Goal: Task Accomplishment & Management: Complete application form

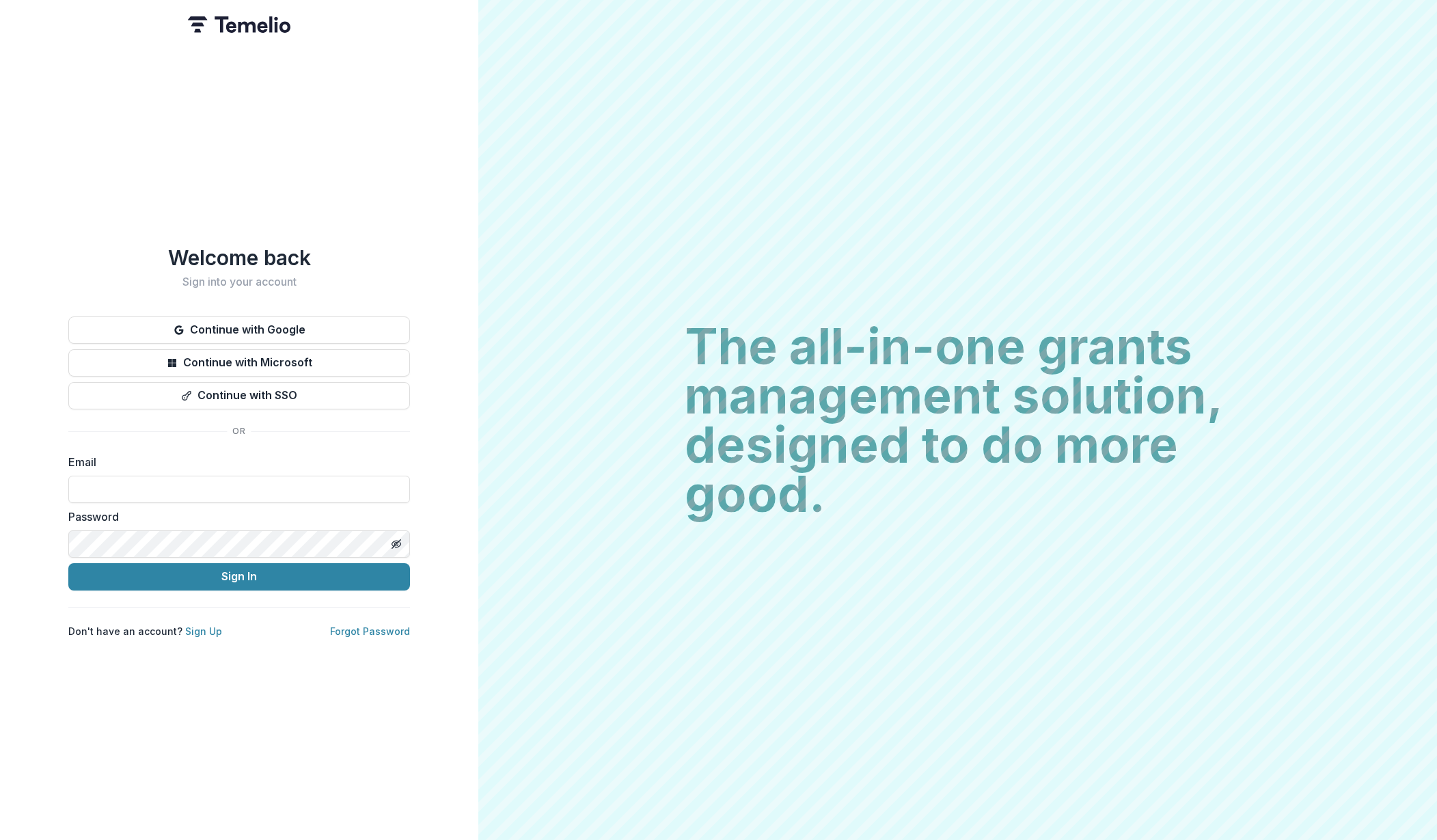
type input "**********"
click at [239, 570] on button "Sign In" at bounding box center [239, 576] width 342 height 27
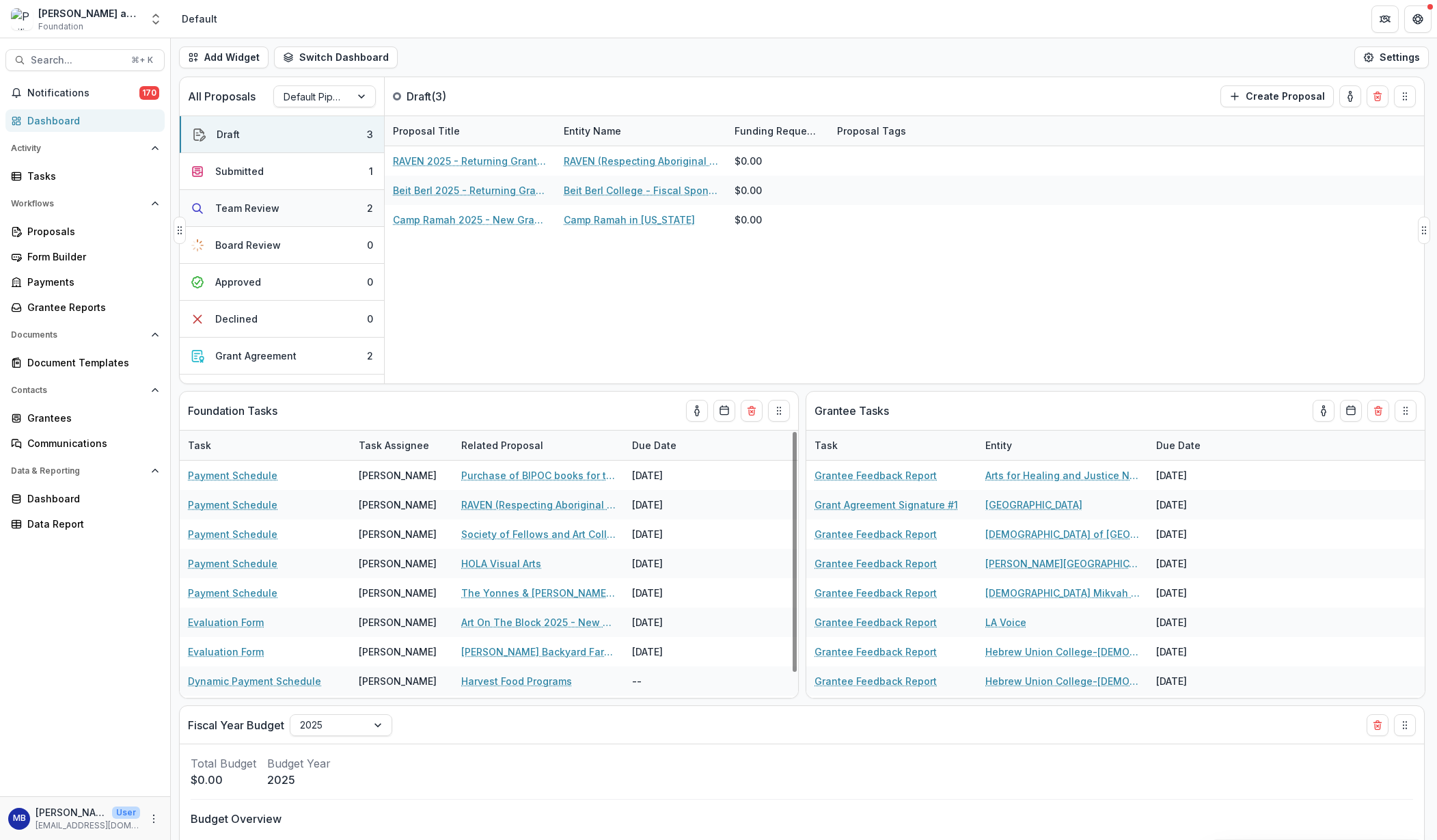
click at [251, 207] on div "Team Review" at bounding box center [247, 208] width 65 height 14
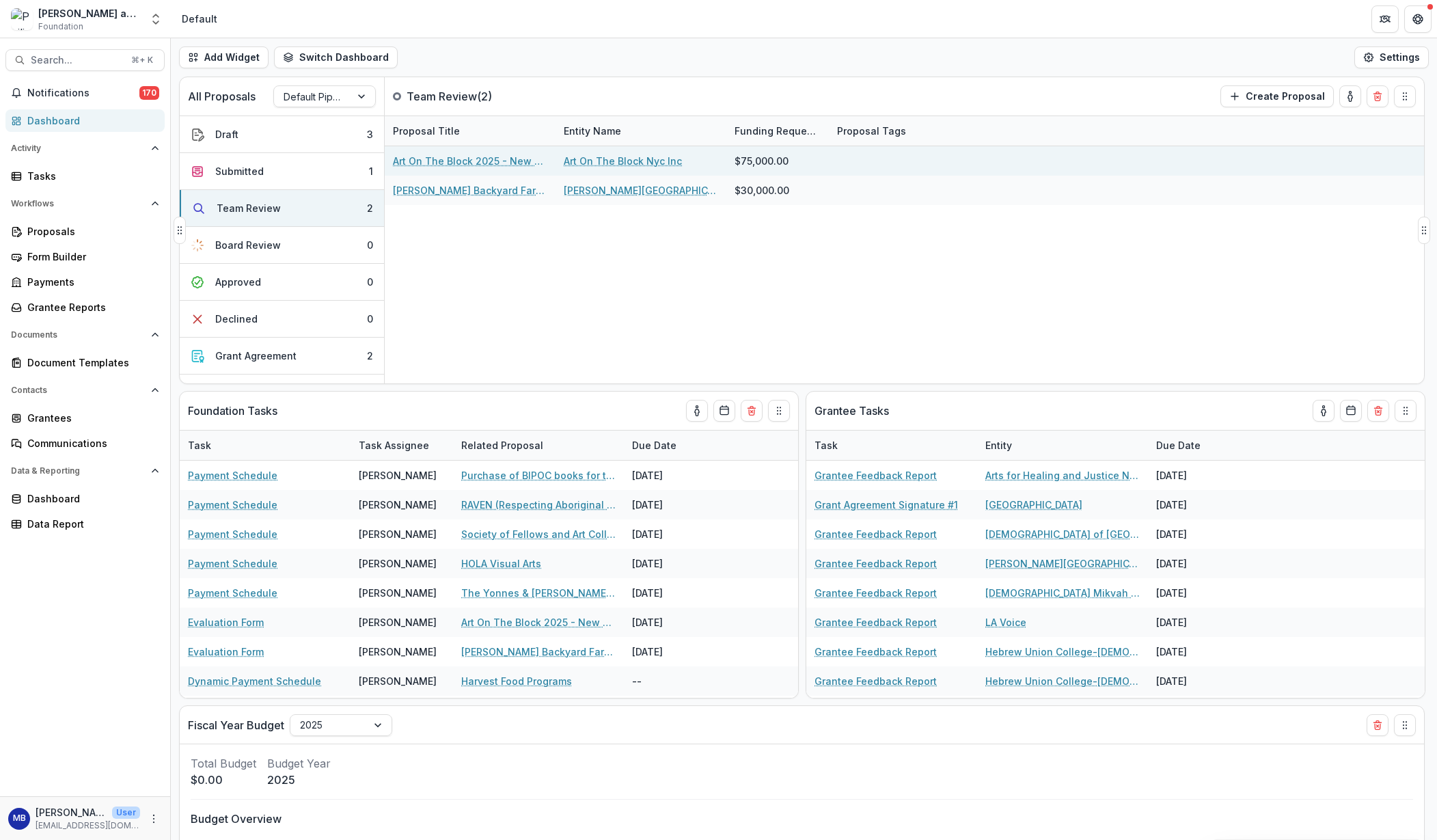
click at [454, 160] on link "Art On The Block 2025 - New Grantee Application" at bounding box center [470, 161] width 155 height 14
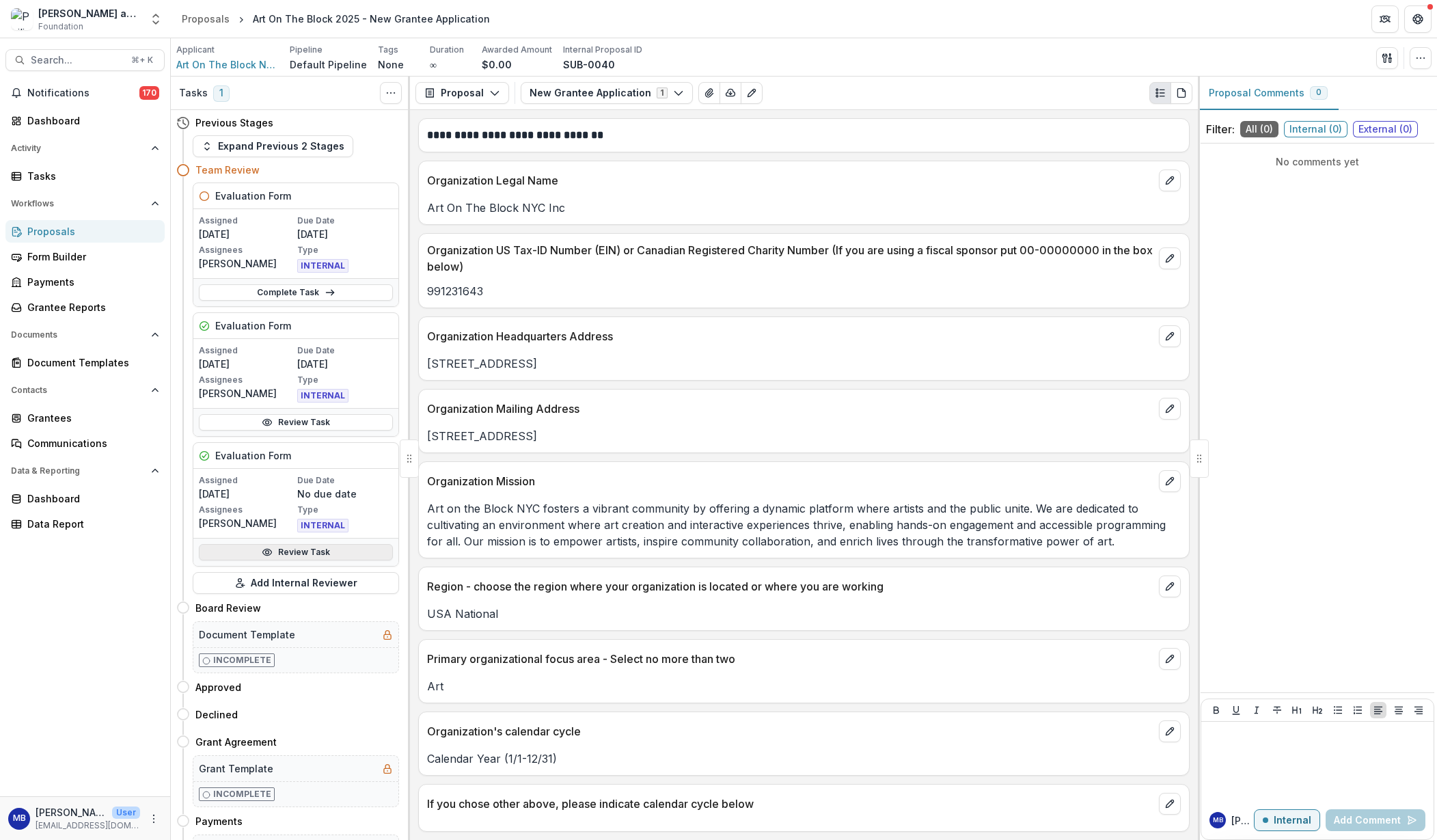
click at [290, 552] on link "Review Task" at bounding box center [296, 551] width 194 height 16
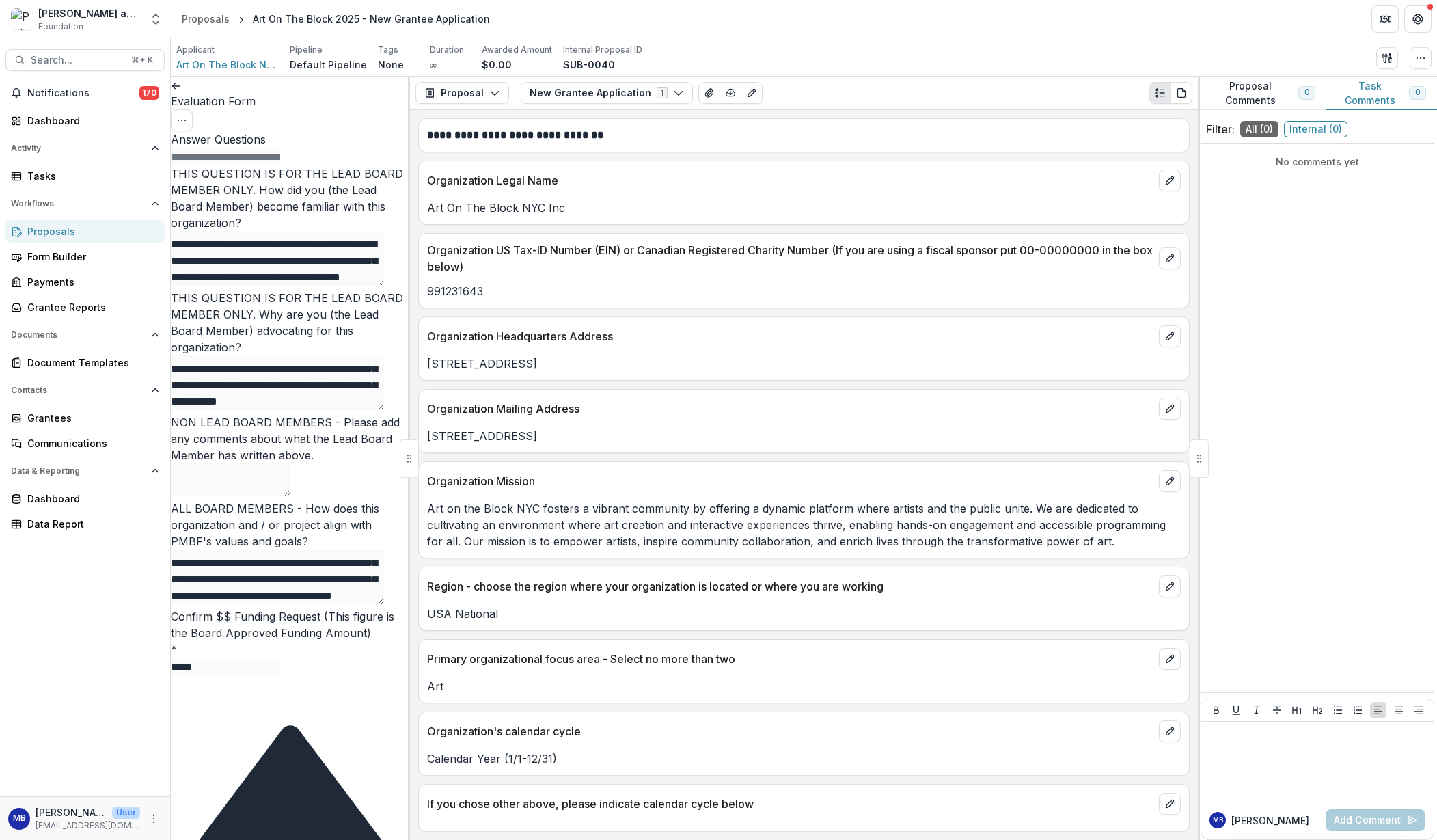
scroll to position [998, 0]
click at [183, 121] on circle "Options" at bounding box center [182, 121] width 1 height 1
click at [188, 115] on icon "Options" at bounding box center [182, 121] width 11 height 11
click at [303, 150] on button "Reopen Task" at bounding box center [328, 152] width 146 height 23
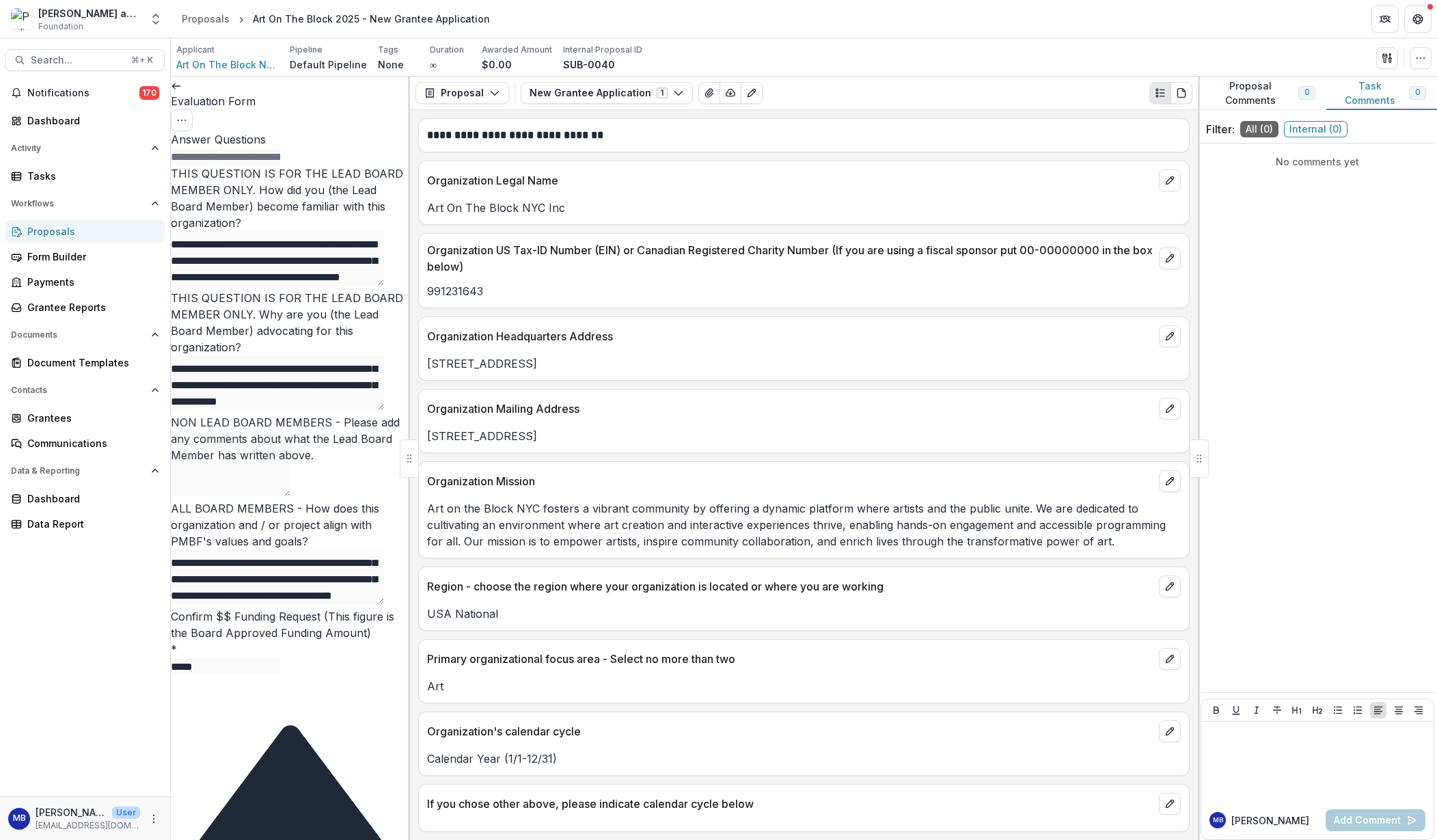
click at [201, 659] on input "*****" at bounding box center [226, 667] width 110 height 16
type input "*****"
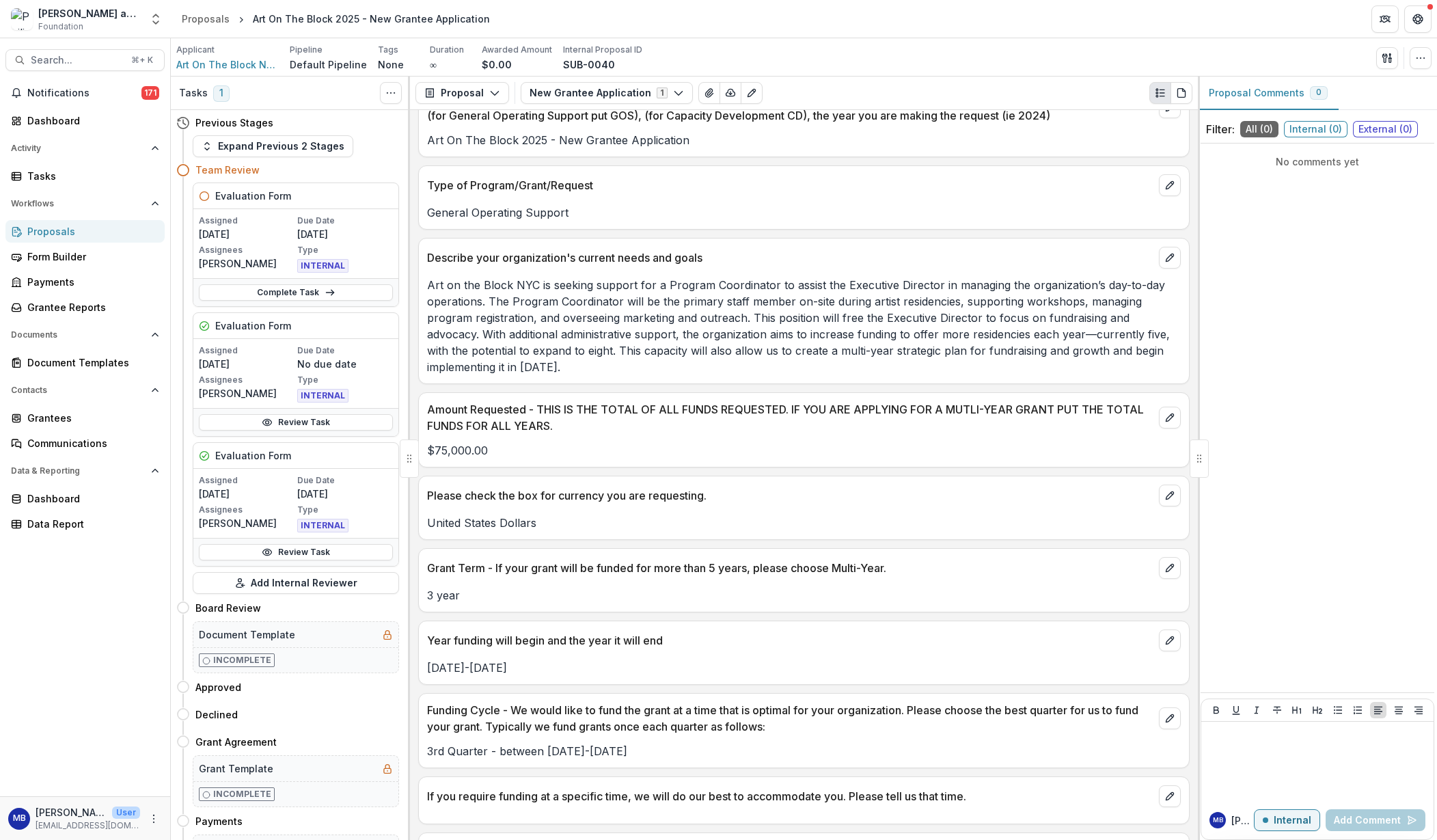
scroll to position [3691, 0]
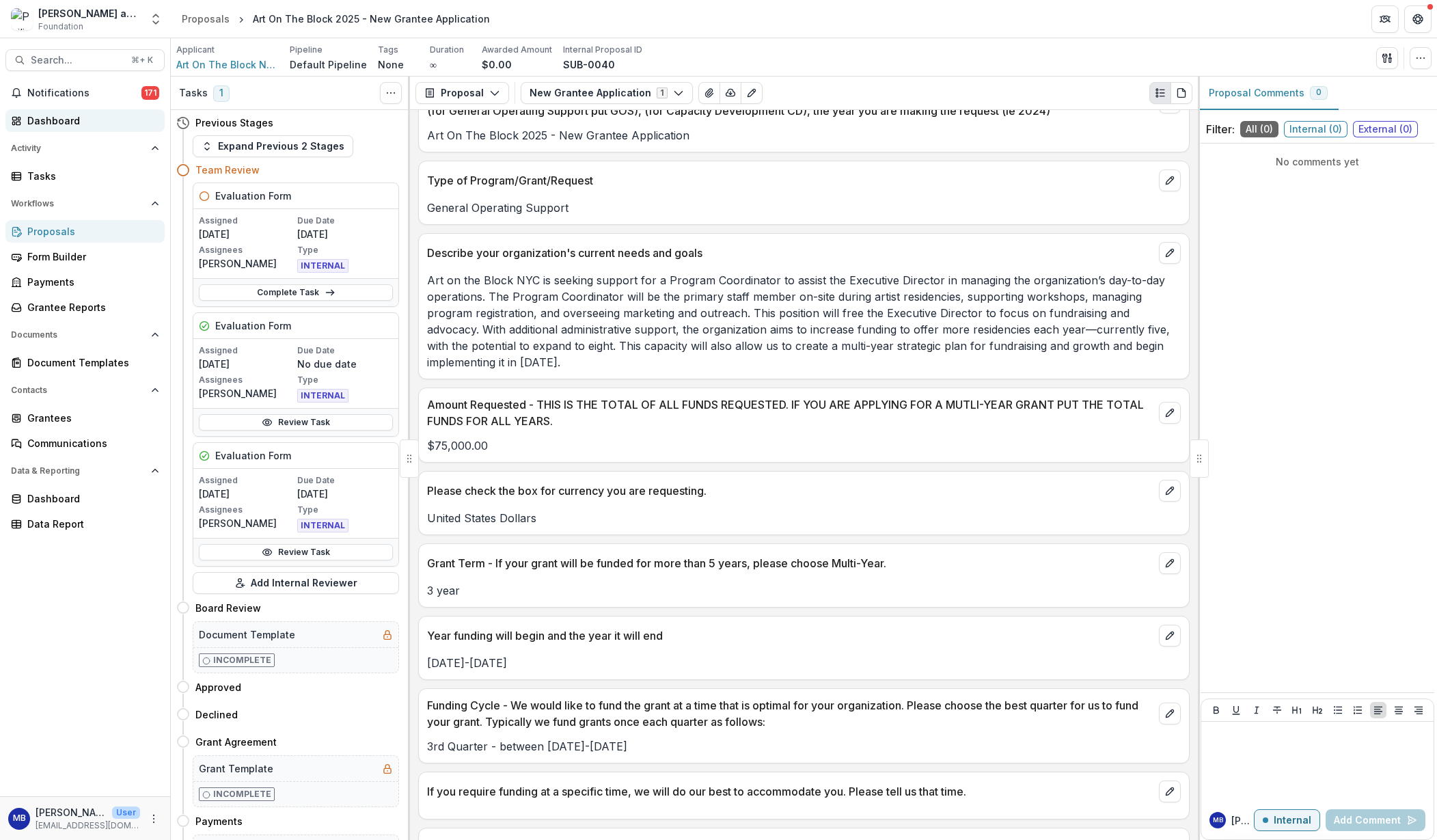
click at [51, 119] on div "Dashboard" at bounding box center [90, 121] width 127 height 14
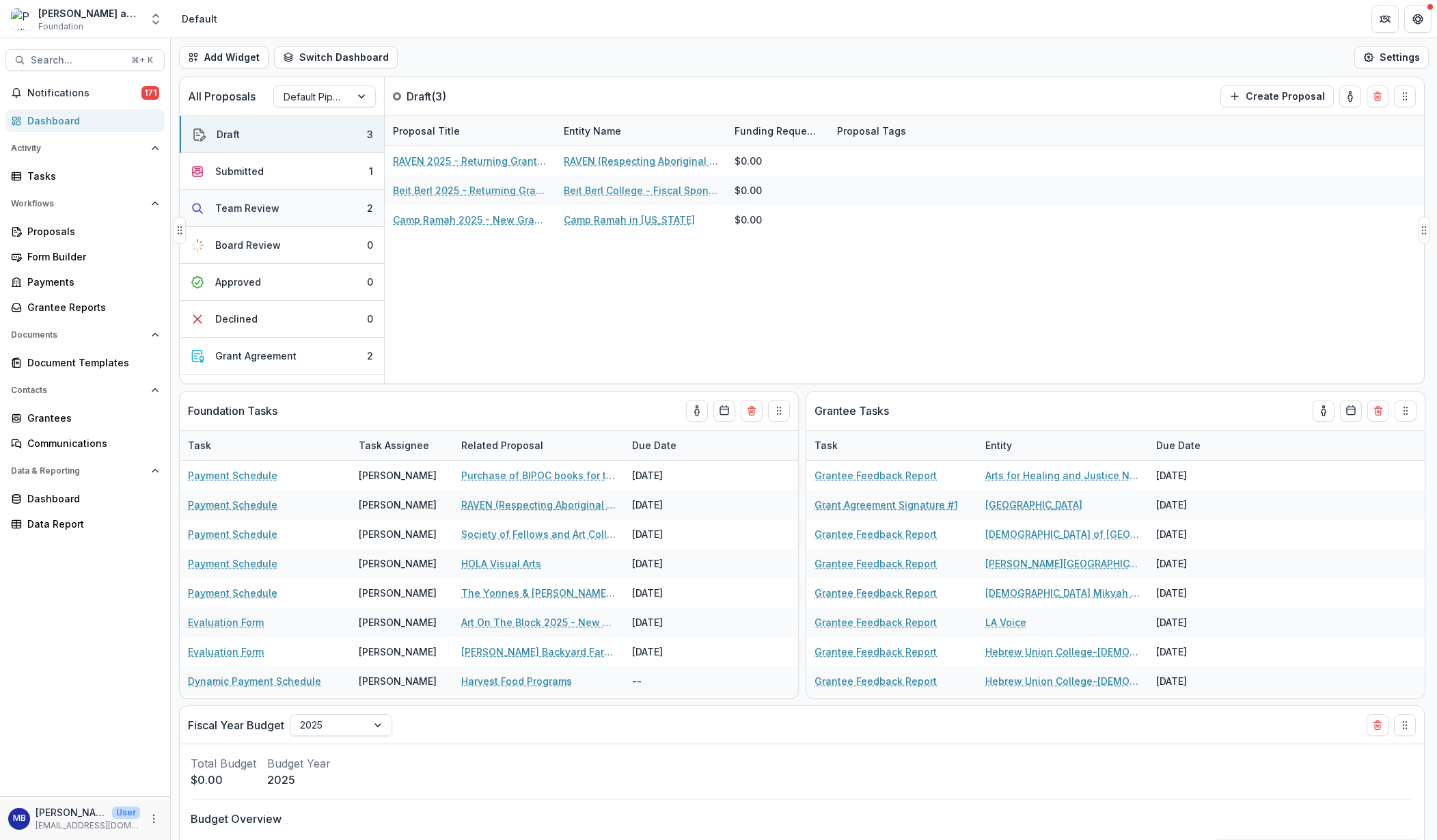
click at [267, 207] on div "Team Review" at bounding box center [247, 208] width 65 height 14
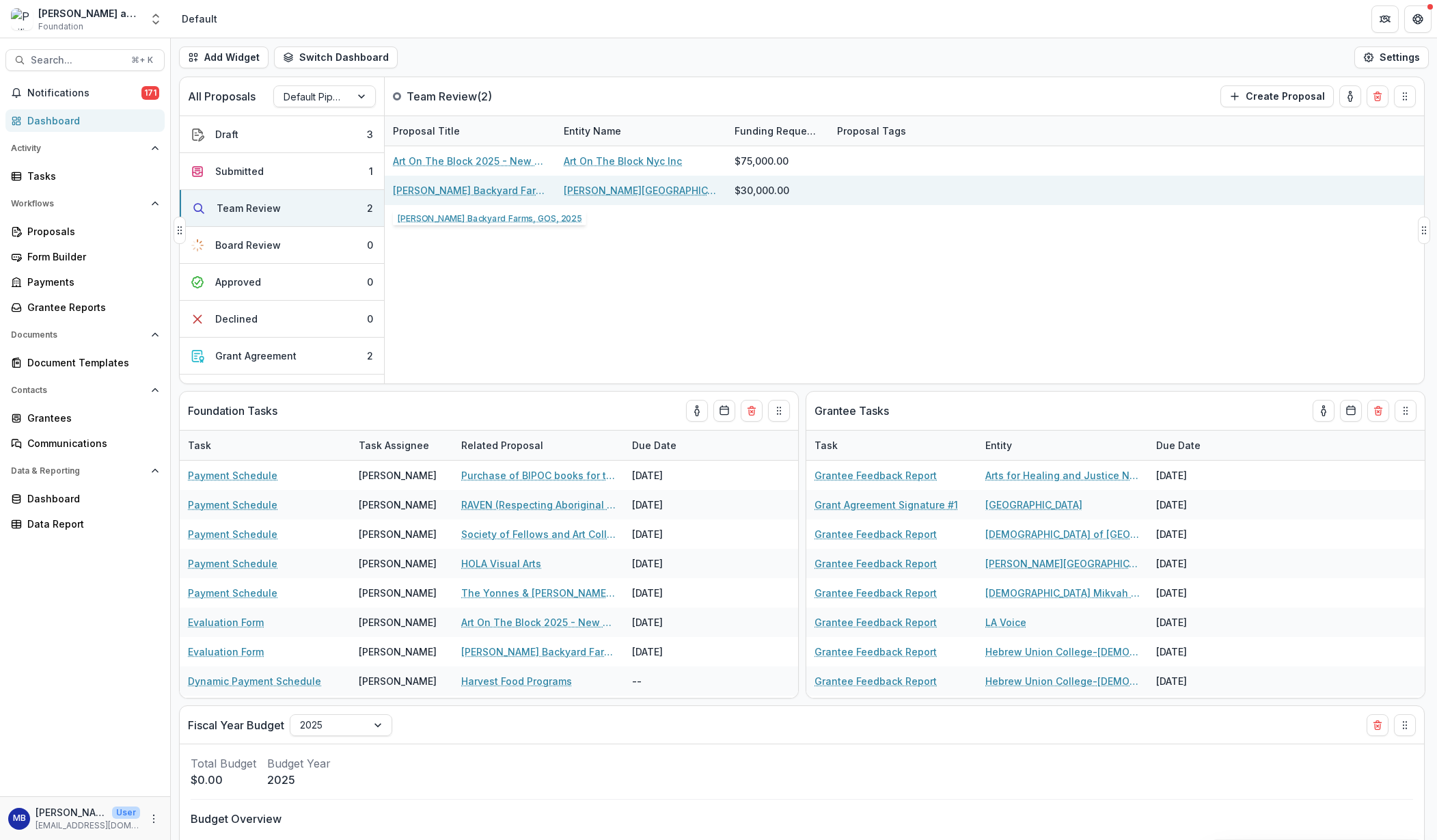
click at [426, 190] on link "ALMA Backyard Farms, GOS, 2025" at bounding box center [470, 190] width 155 height 14
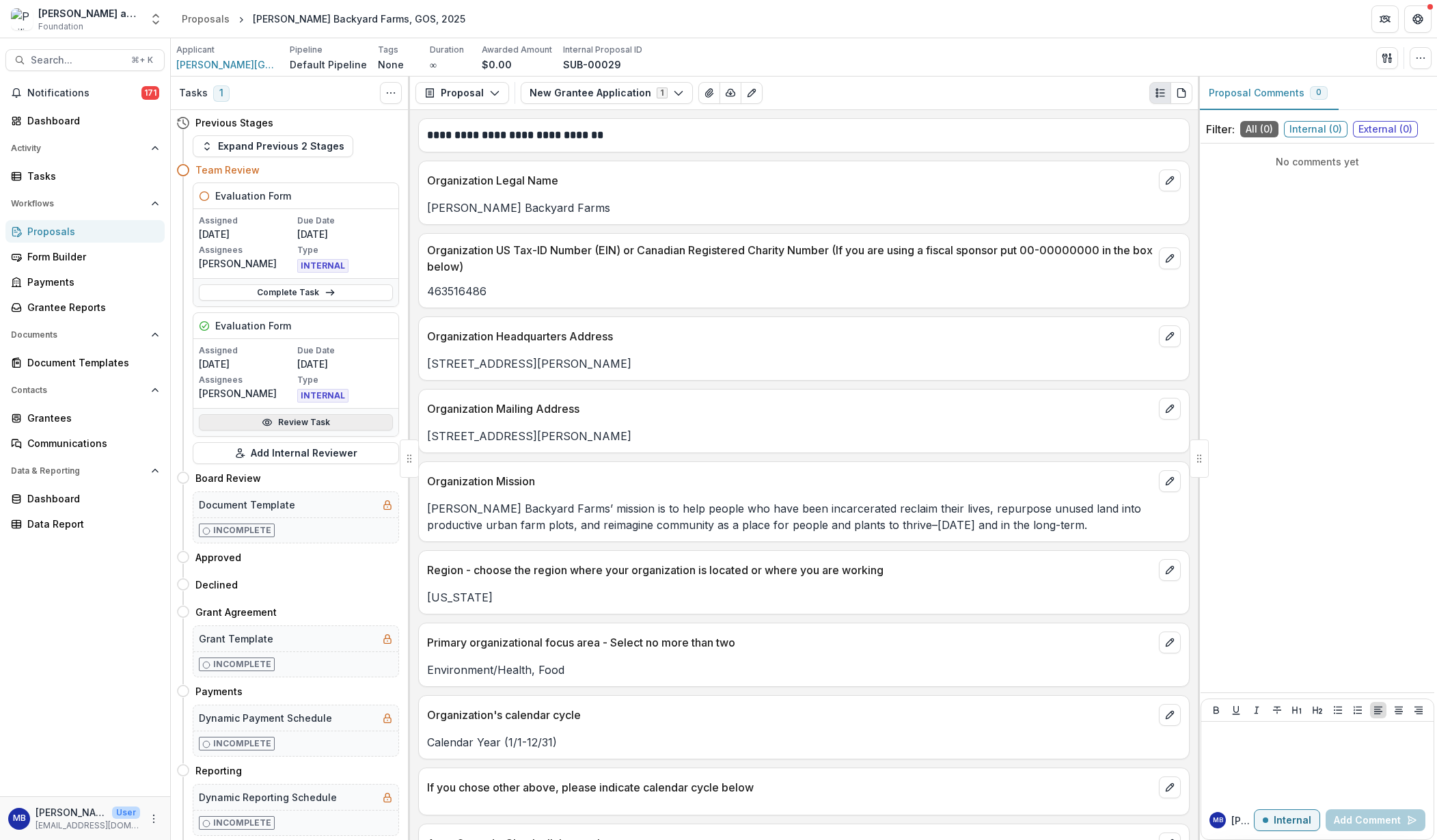
click at [340, 423] on link "Review Task" at bounding box center [296, 422] width 194 height 16
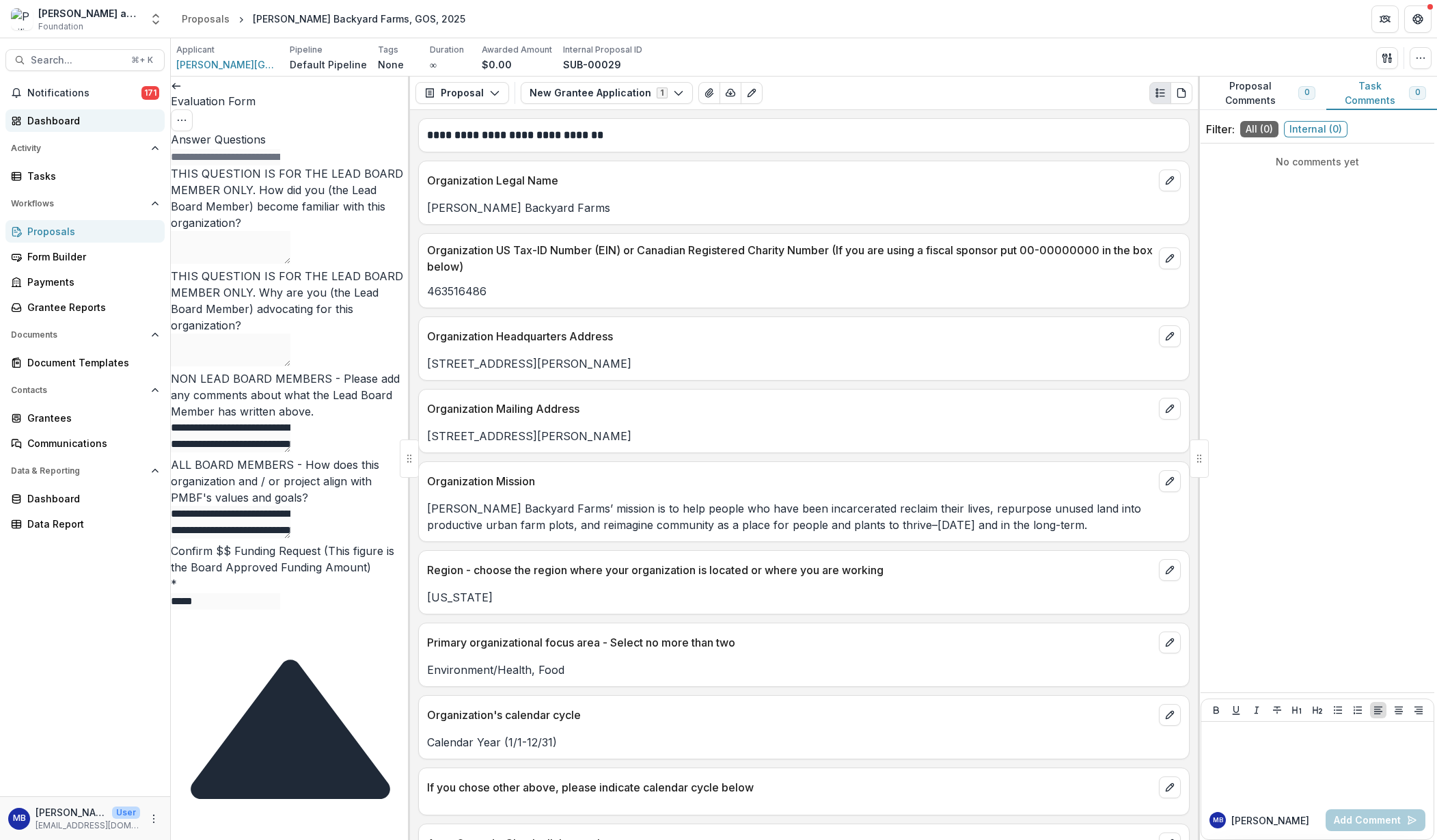
click at [47, 121] on div "Dashboard" at bounding box center [90, 121] width 127 height 14
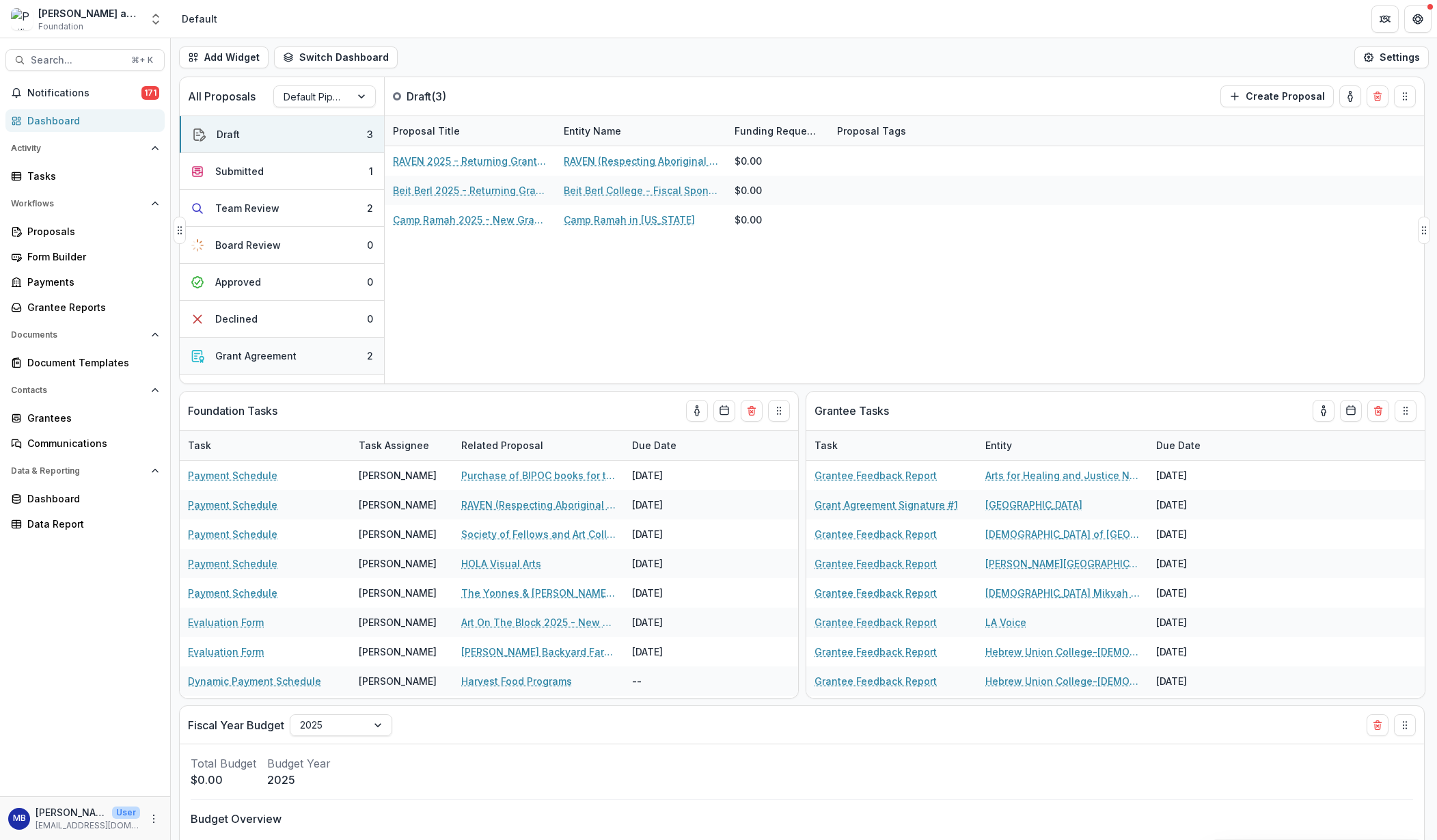
click at [254, 355] on div "Grant Agreement" at bounding box center [256, 355] width 82 height 14
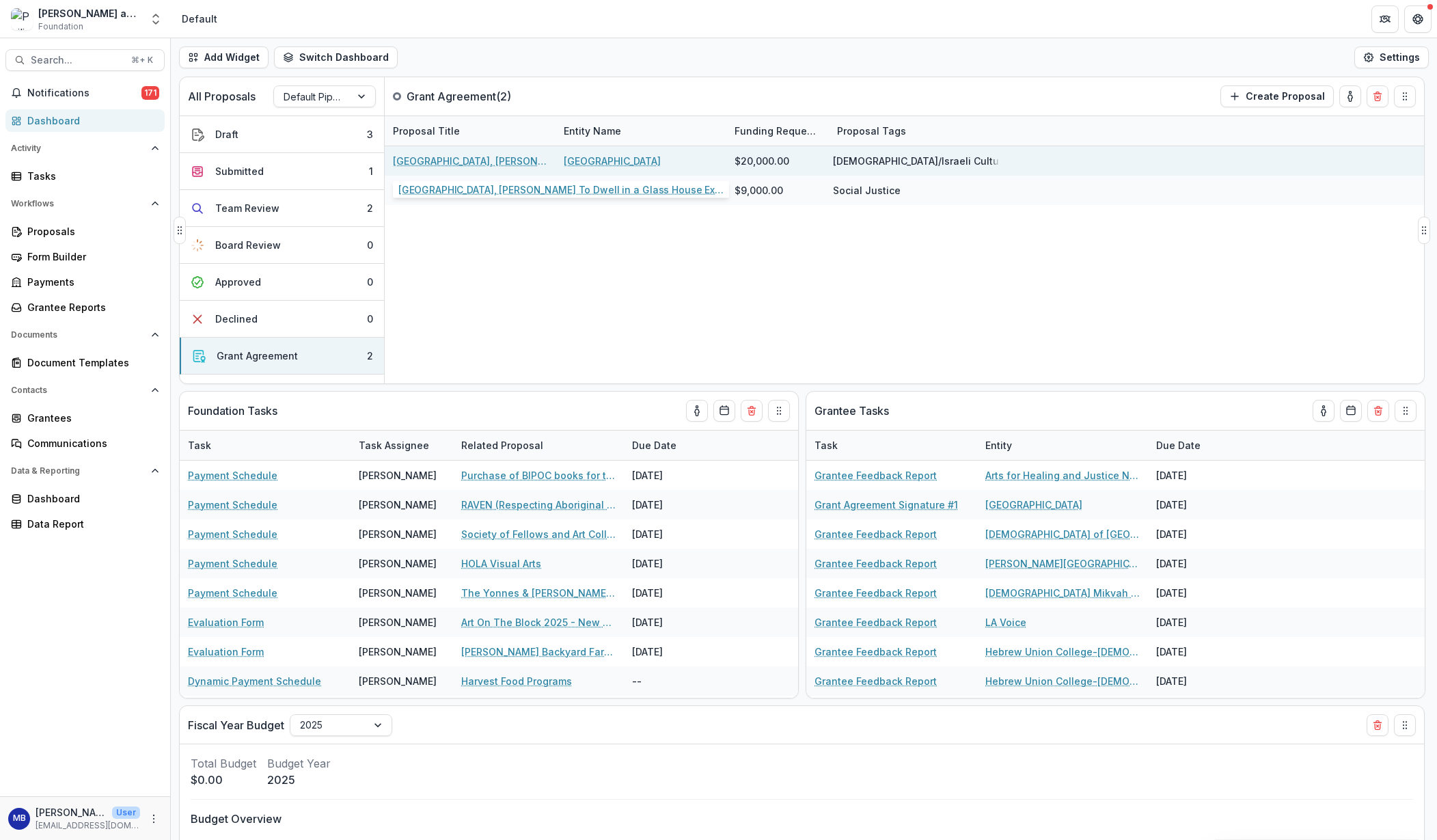
click at [445, 157] on link "Skirball Cultural Center, Therman Statom's To Dwell in a Glass House Exhibition…" at bounding box center [470, 161] width 155 height 14
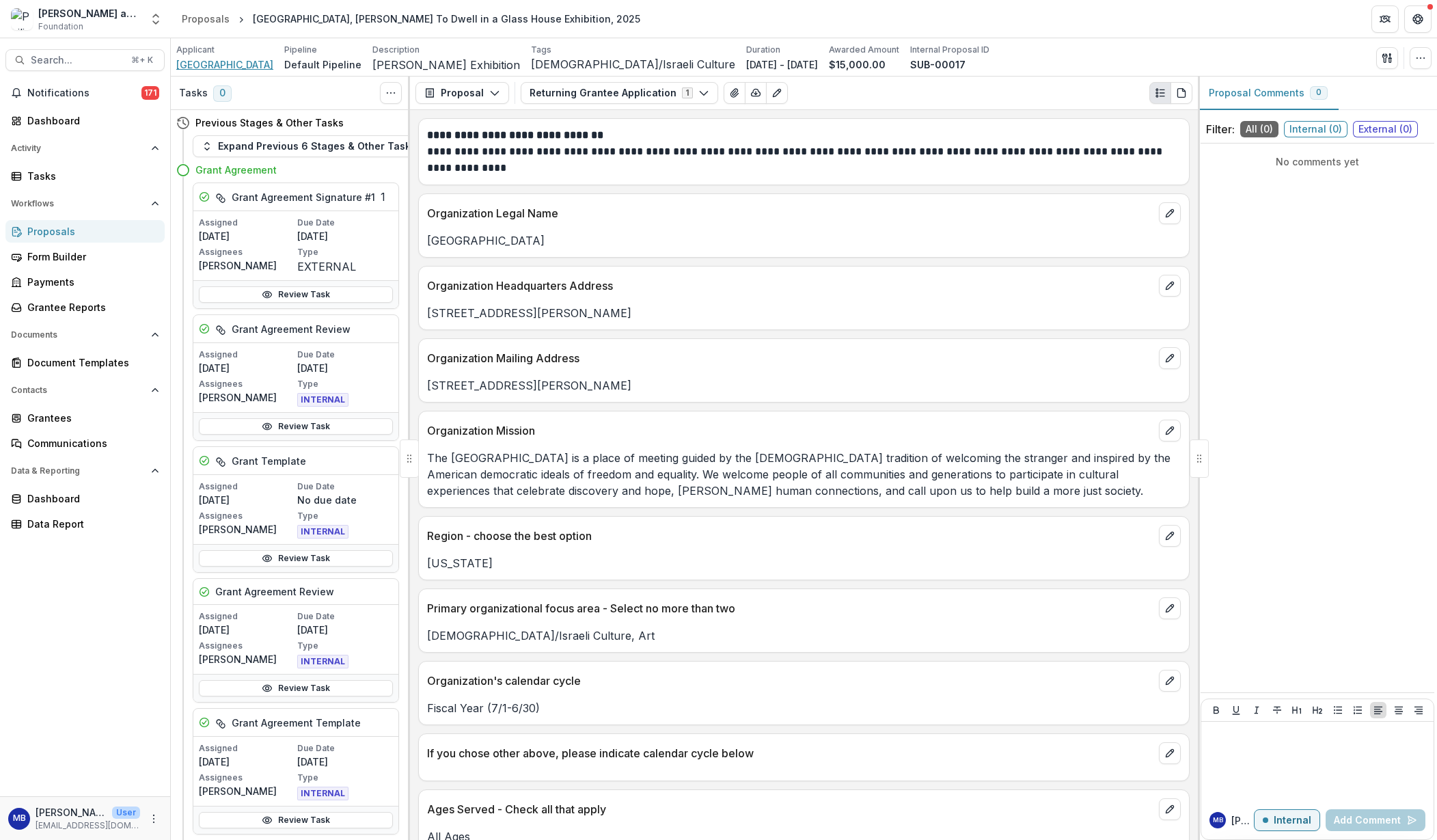
click at [216, 60] on span "Skirball Cultural Center" at bounding box center [225, 65] width 97 height 14
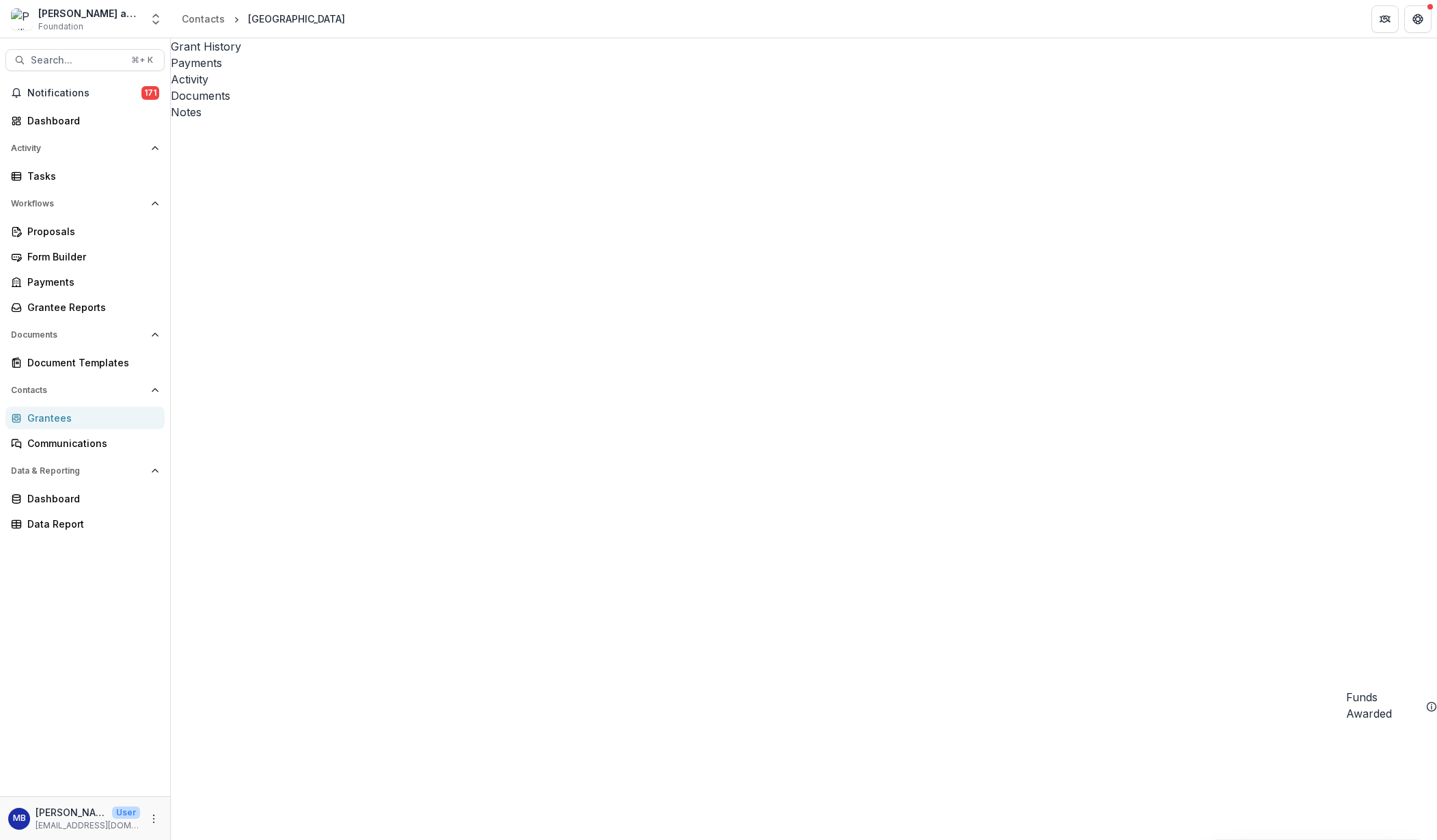
click at [412, 87] on div "Documents" at bounding box center [804, 95] width 1267 height 16
click at [11, 839] on icon "Close" at bounding box center [5, 849] width 11 height 11
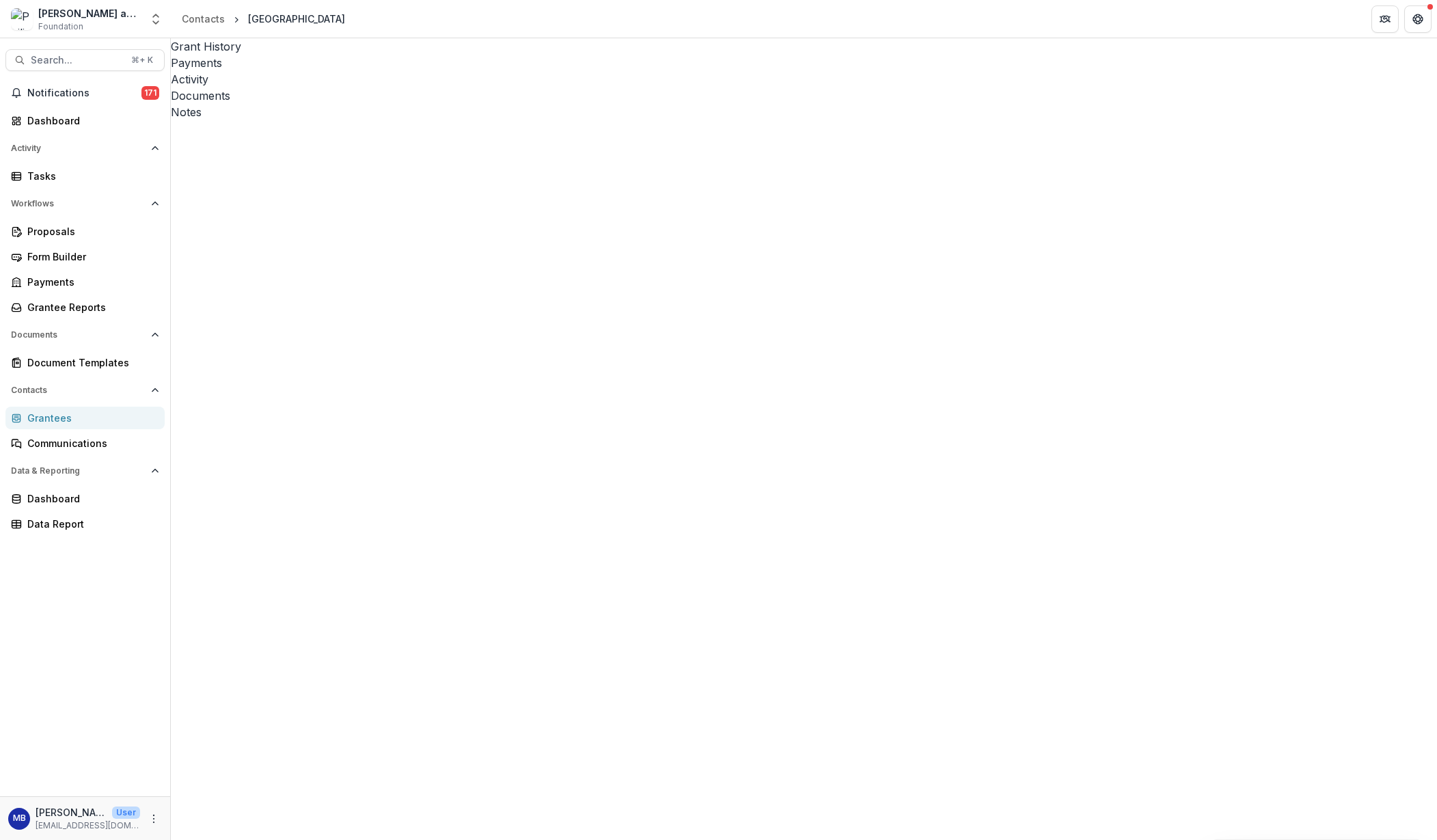
click at [228, 50] on div "Grant History" at bounding box center [804, 46] width 1267 height 16
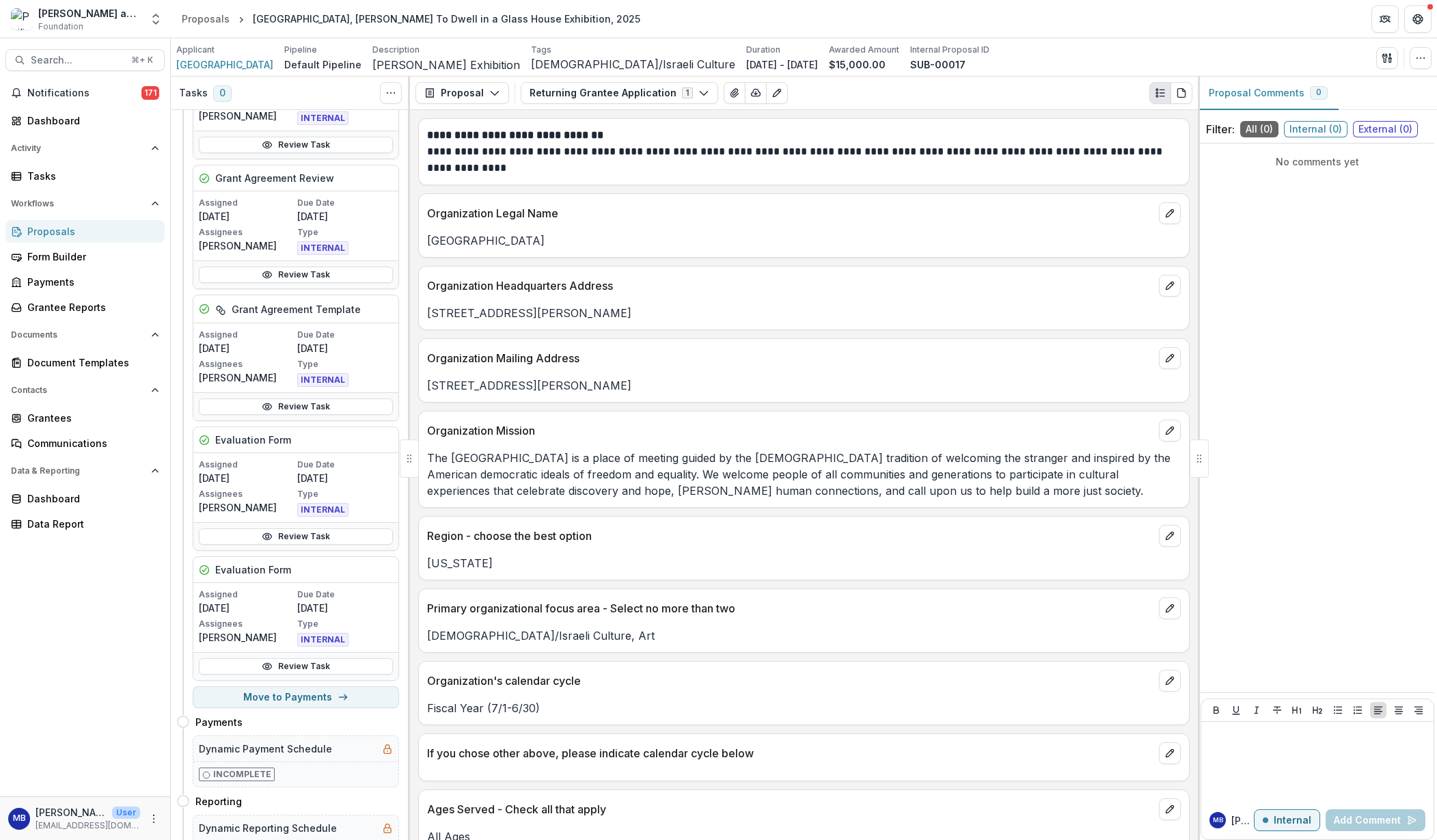
scroll to position [456, 0]
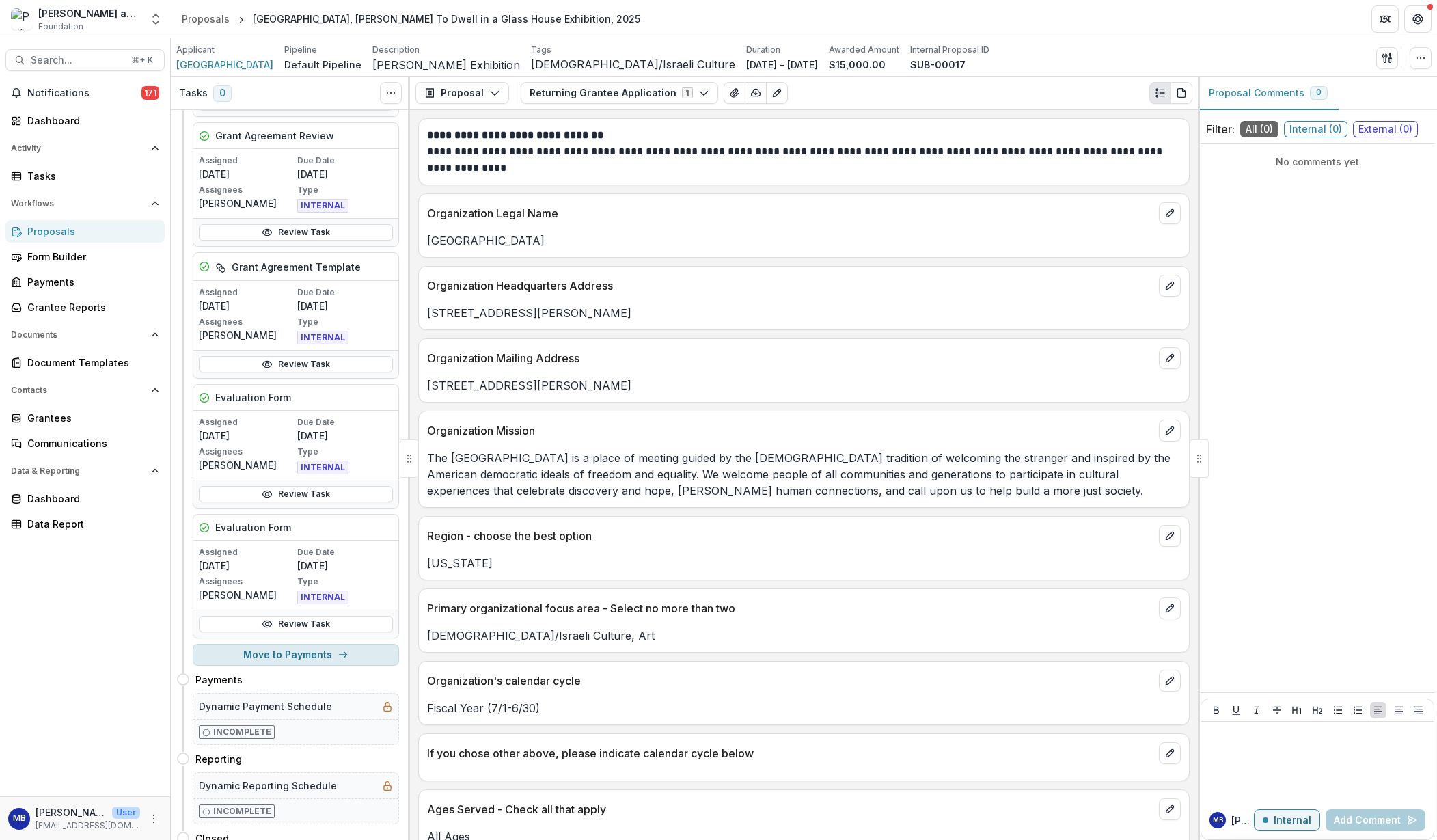
click at [303, 666] on button "Move to Payments" at bounding box center [296, 654] width 206 height 22
select select "********"
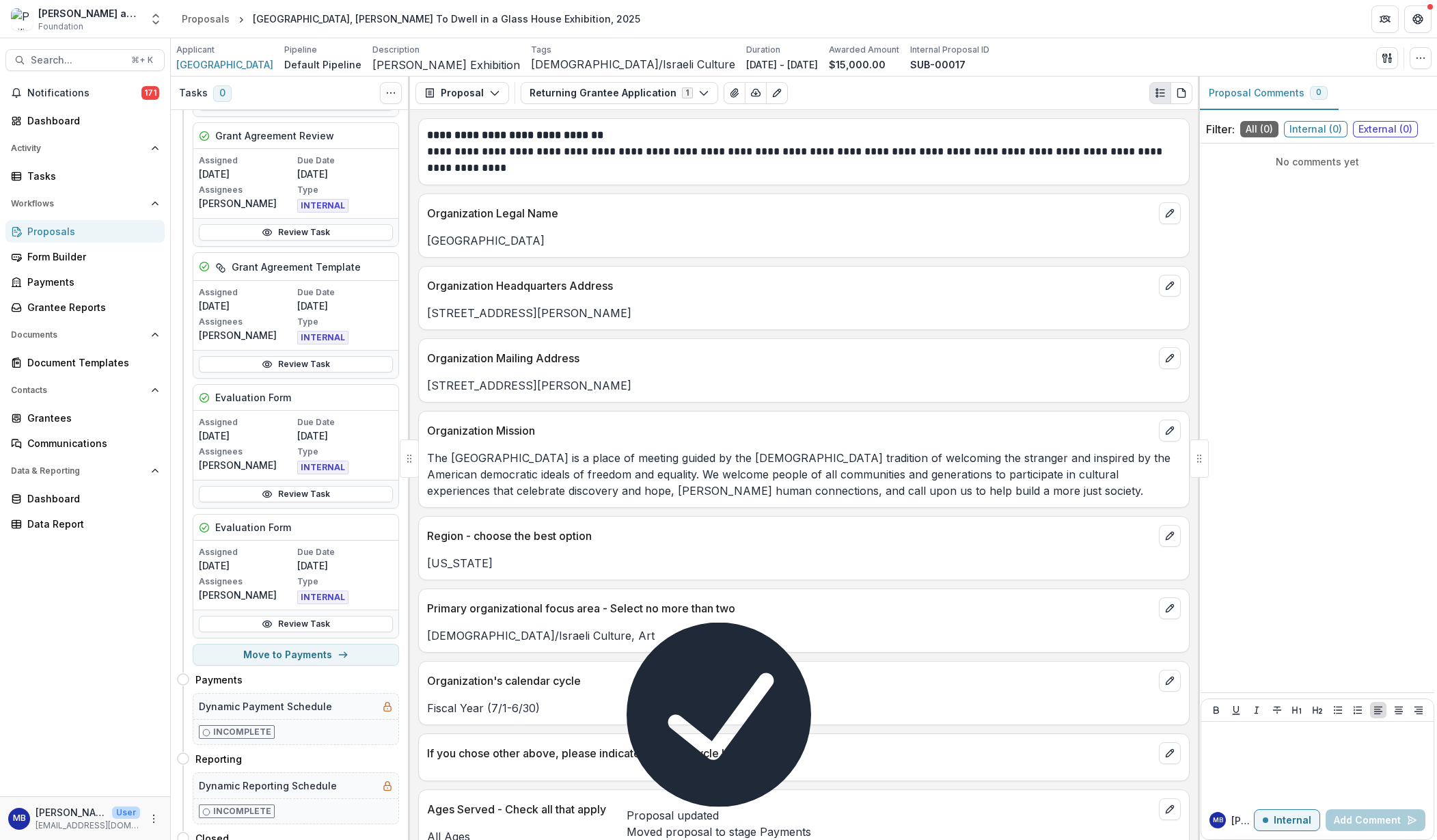
scroll to position [0, 0]
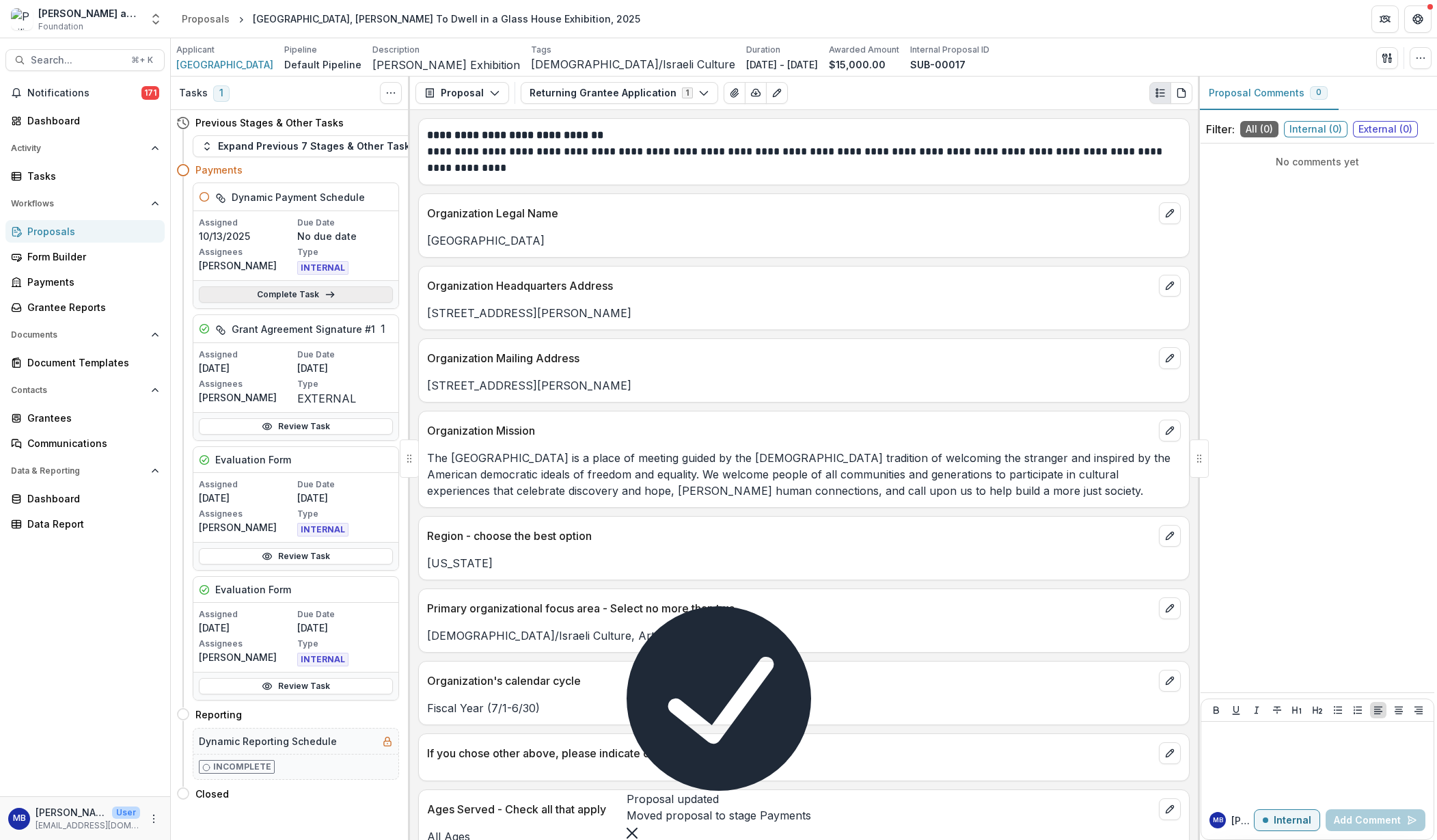
click at [354, 303] on link "Complete Task" at bounding box center [296, 294] width 194 height 16
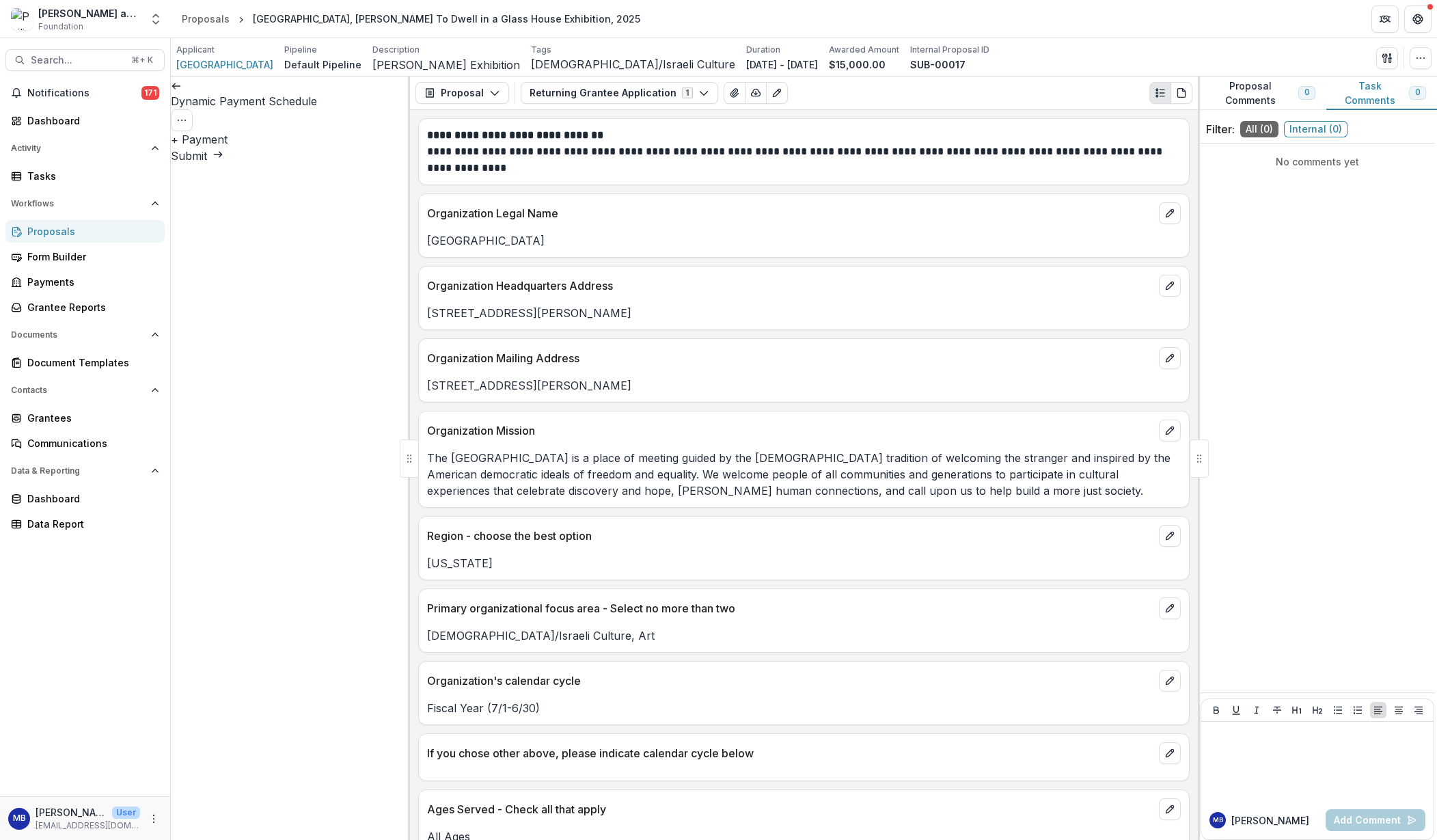
click at [228, 138] on button "+ Payment" at bounding box center [199, 139] width 57 height 16
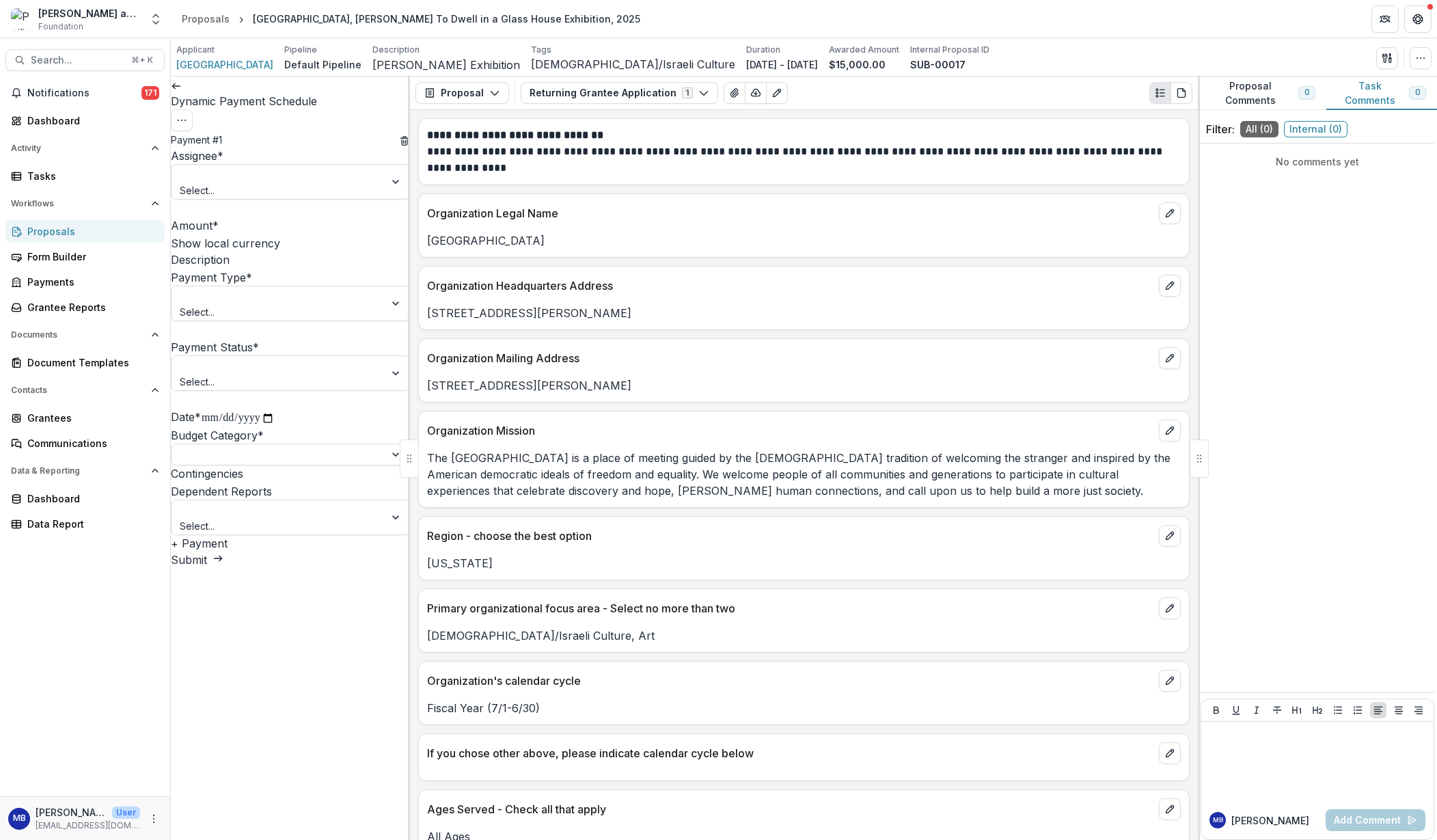
click at [405, 184] on div "**********" at bounding box center [290, 333] width 239 height 404
click at [366, 183] on div at bounding box center [278, 174] width 194 height 17
click at [346, 839] on div "Melissa Bemel - administrator@pmbfoundation.org" at bounding box center [718, 848] width 1437 height 16
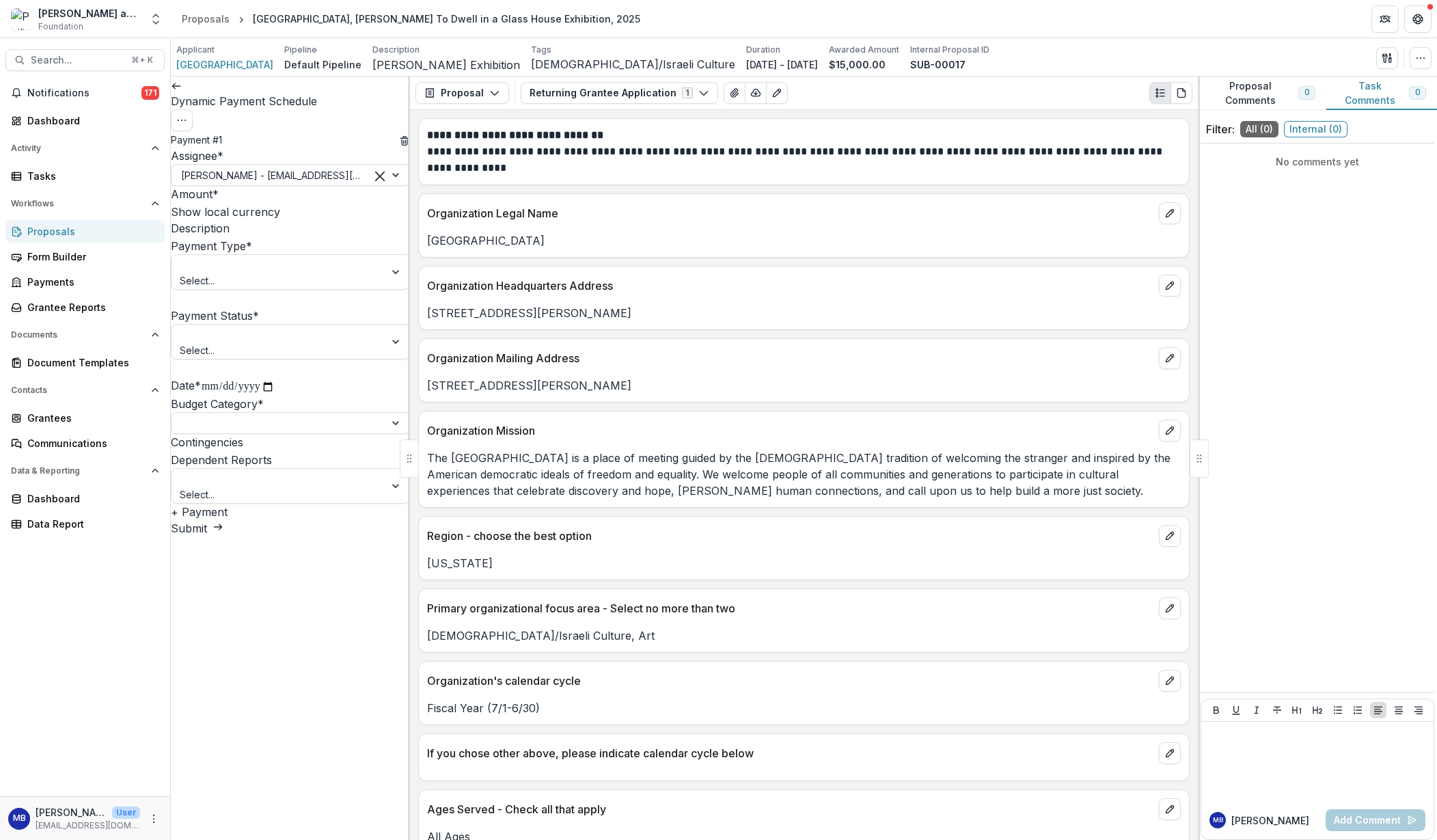
click at [273, 204] on input "Amount *" at bounding box center [273, 195] width 110 height 16
type input "*******"
click at [273, 238] on input "Description" at bounding box center [284, 229] width 110 height 16
type input "*****"
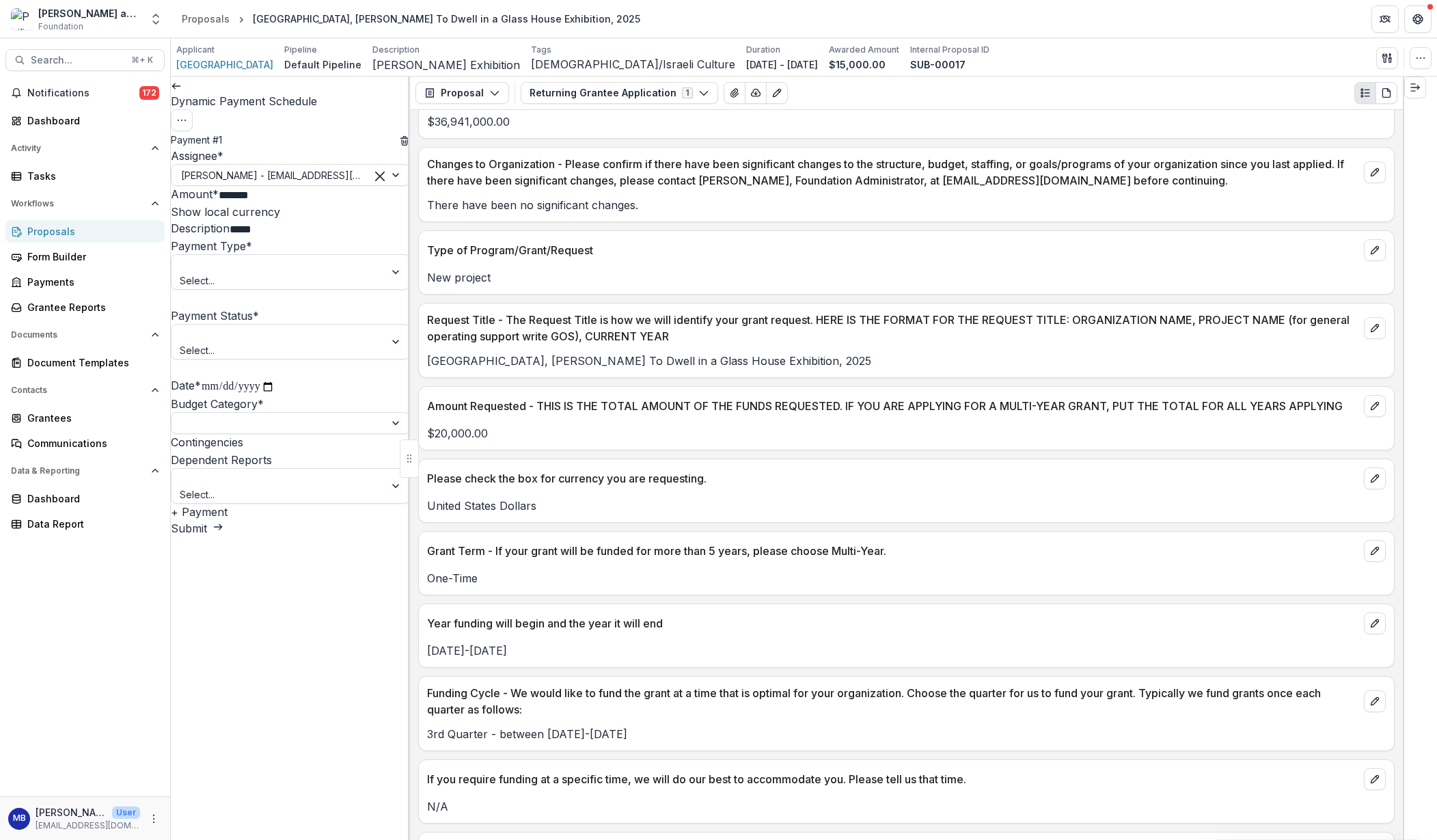
scroll to position [1643, 0]
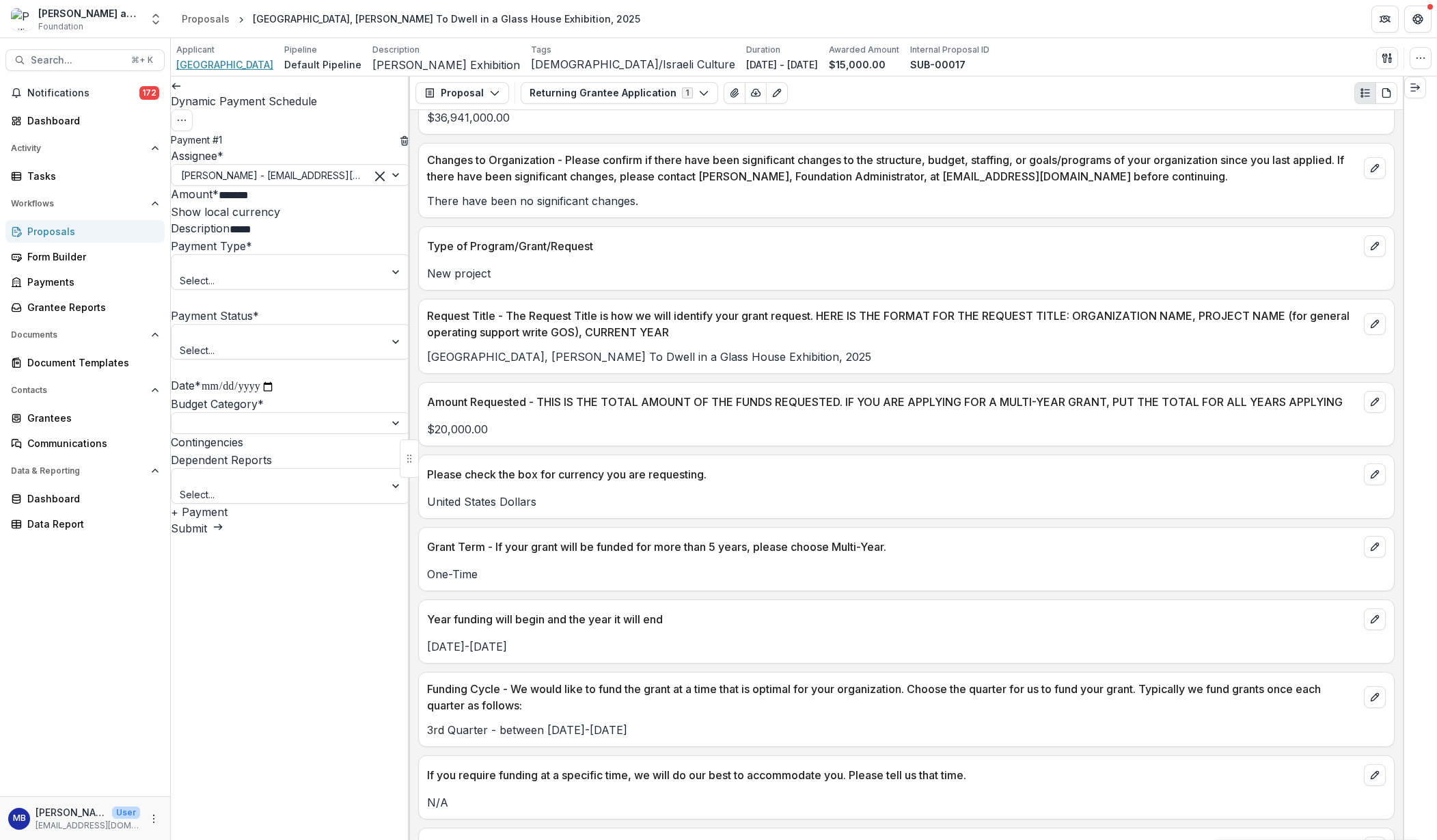
click at [213, 64] on span "Skirball Cultural Center" at bounding box center [225, 65] width 97 height 14
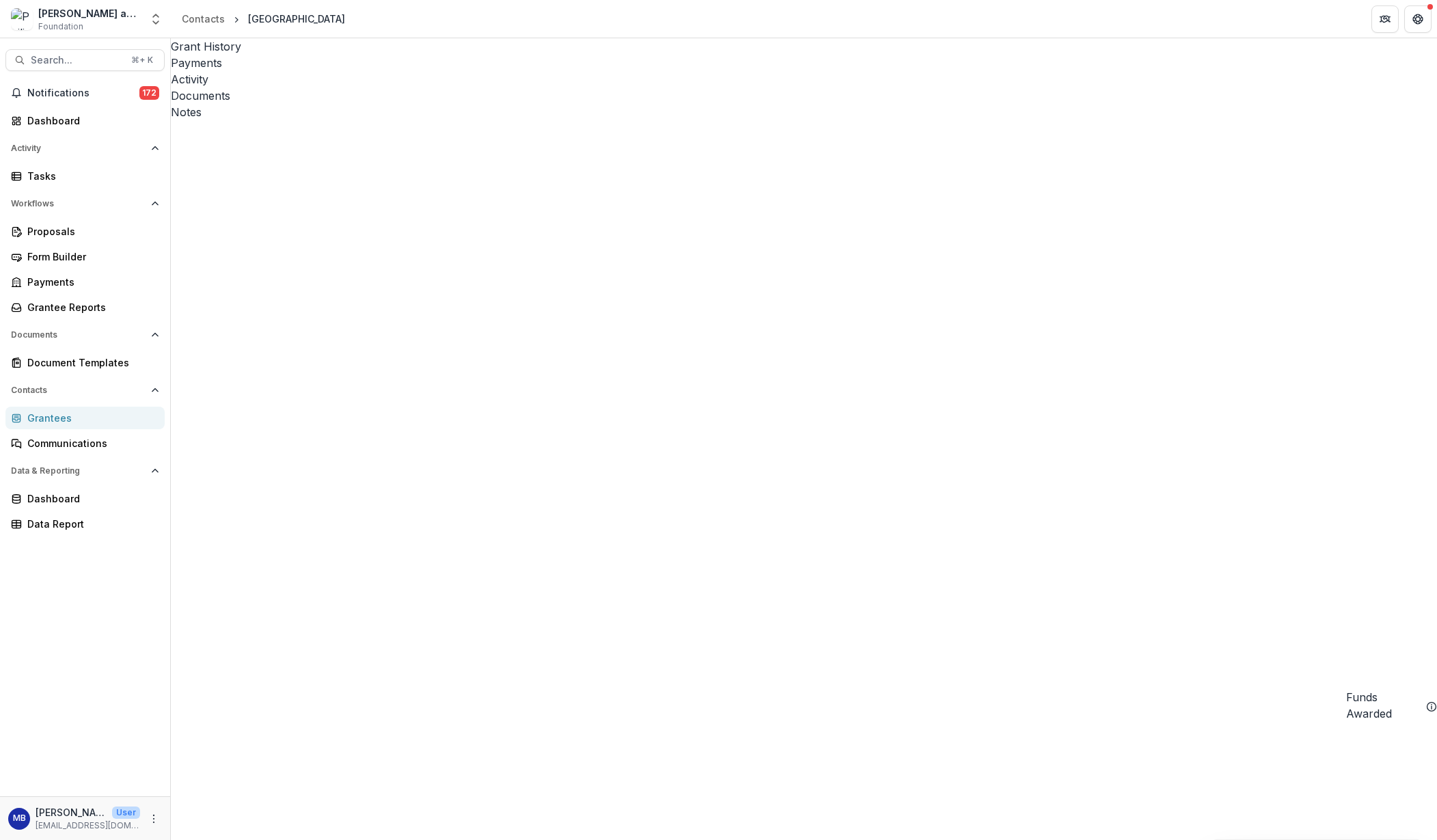
click at [398, 87] on div "Documents" at bounding box center [804, 95] width 1267 height 16
click at [11, 839] on icon "Close" at bounding box center [5, 849] width 11 height 11
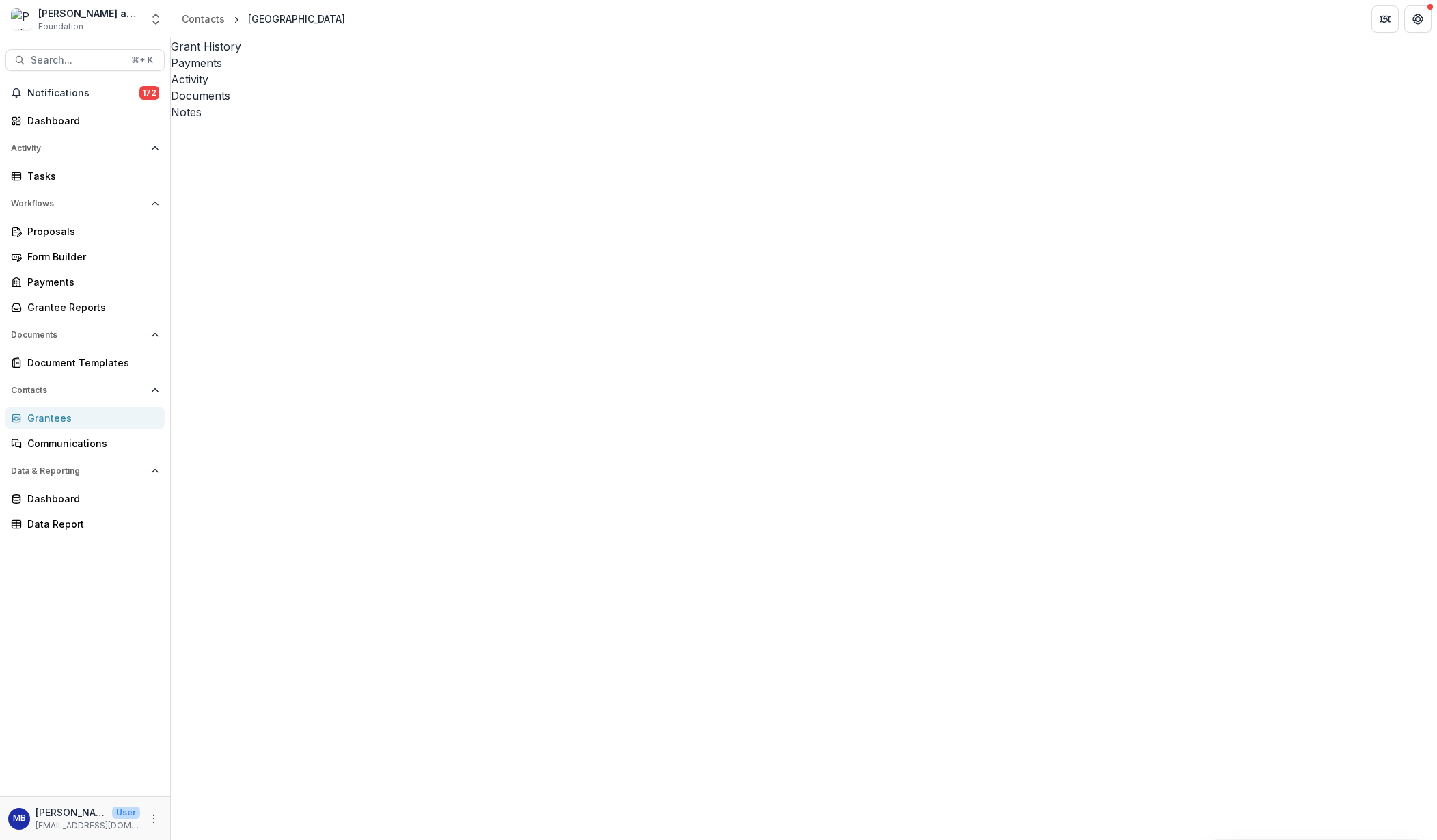
click at [11, 839] on icon "Close" at bounding box center [5, 849] width 11 height 11
